Goal: Information Seeking & Learning: Understand process/instructions

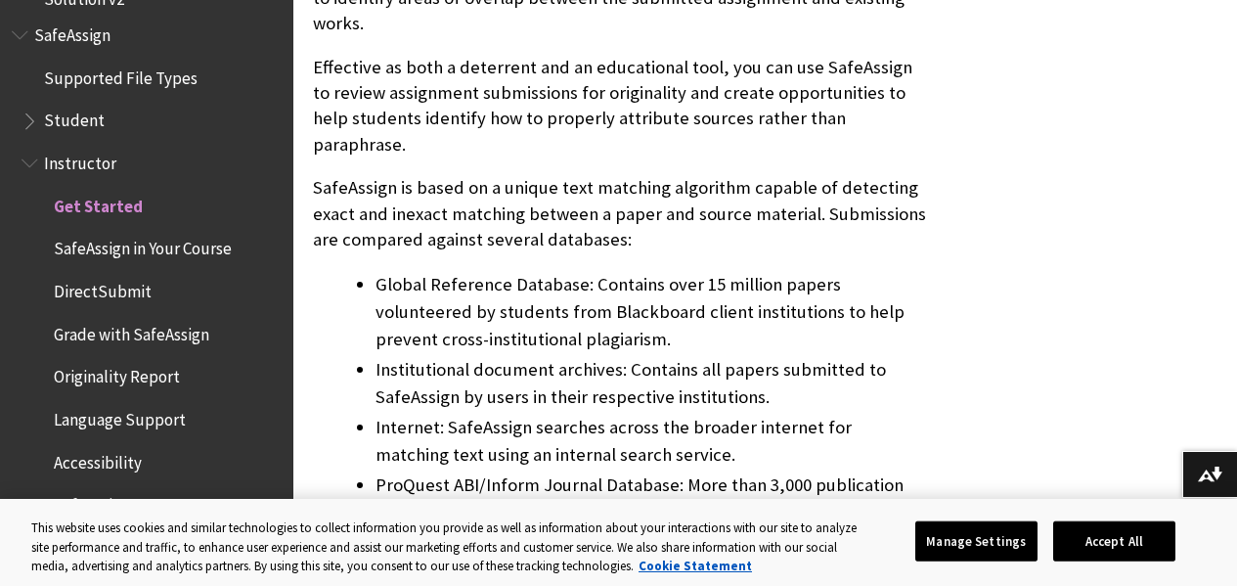
scroll to position [876, 0]
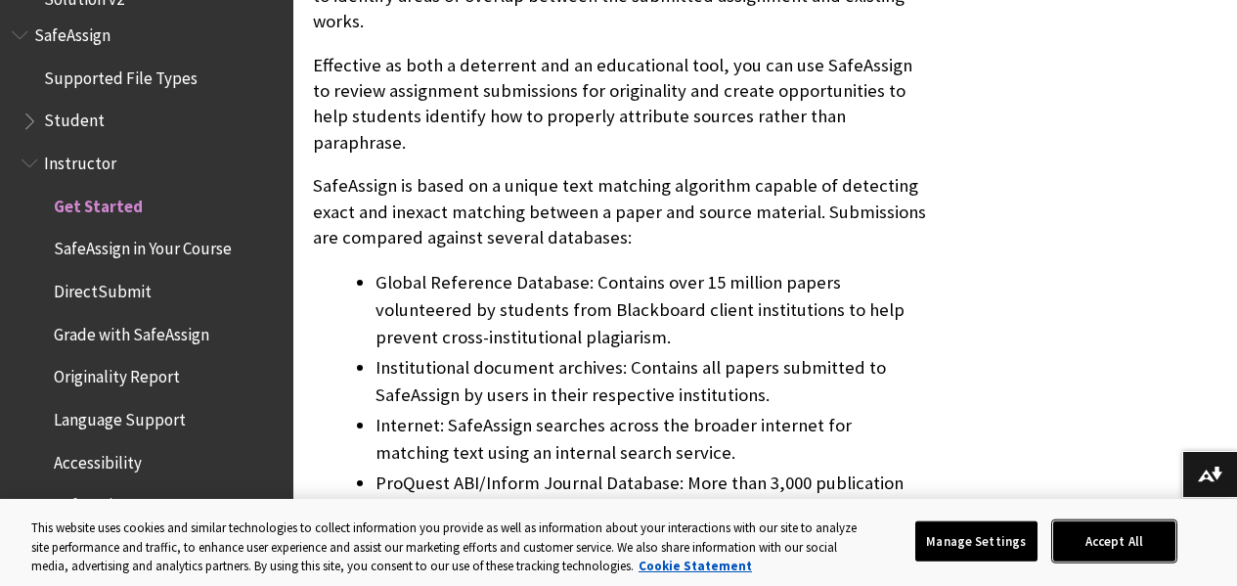
click at [1175, 520] on button "Accept All" at bounding box center [1114, 540] width 122 height 41
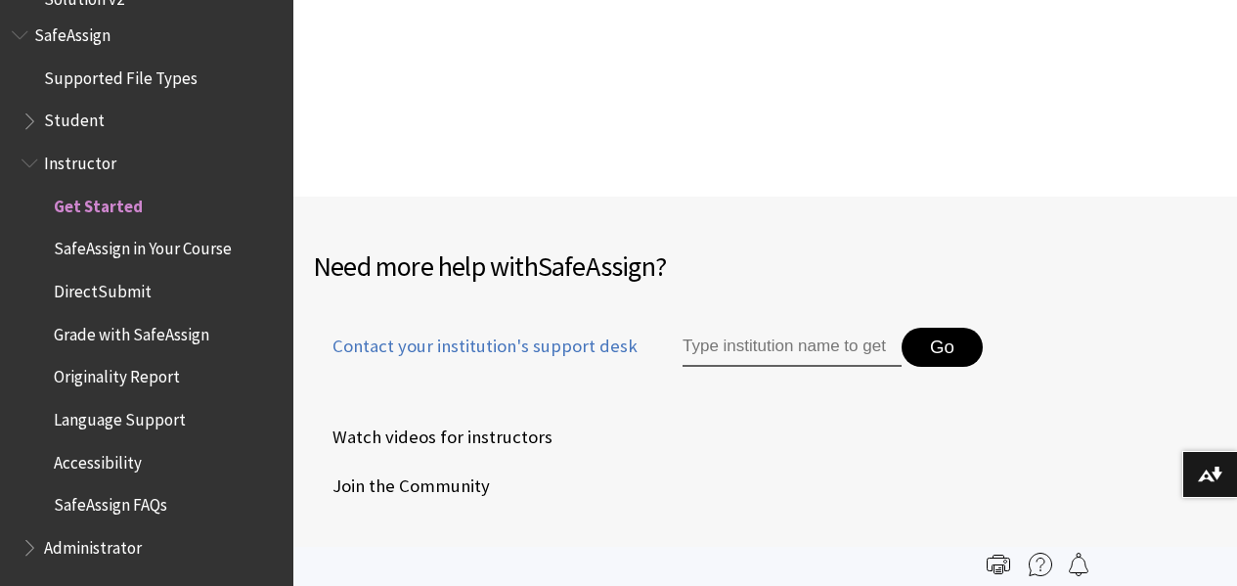
scroll to position [3225, 0]
click at [83, 122] on span "Student" at bounding box center [74, 118] width 61 height 26
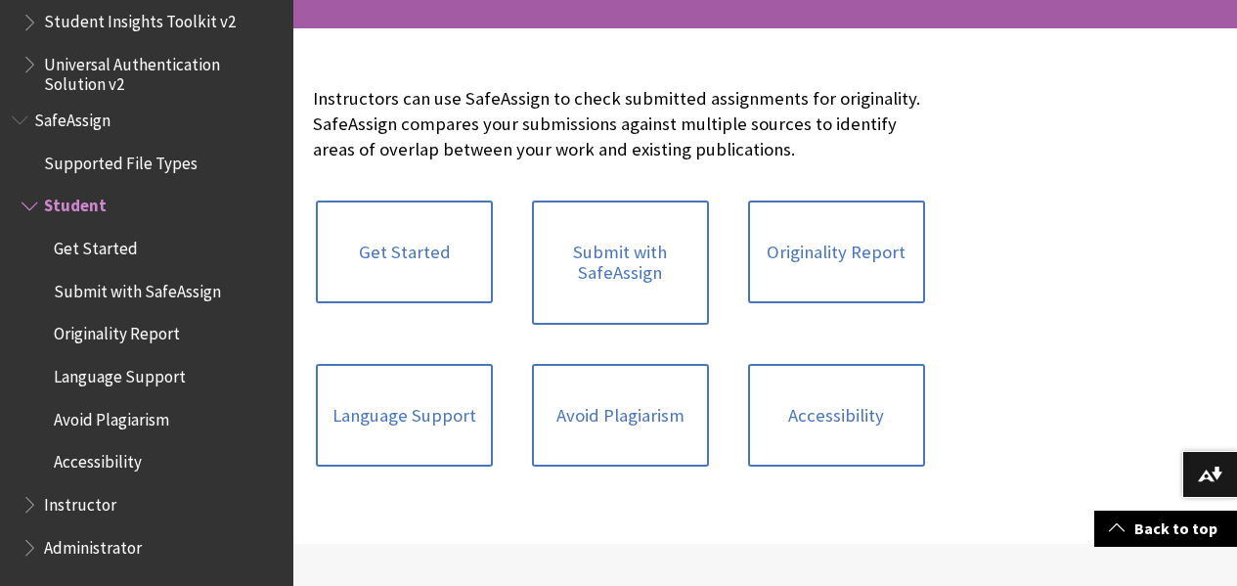
scroll to position [381, 0]
click at [748, 303] on link "Originality Report" at bounding box center [836, 251] width 177 height 104
